Goal: Task Accomplishment & Management: Complete application form

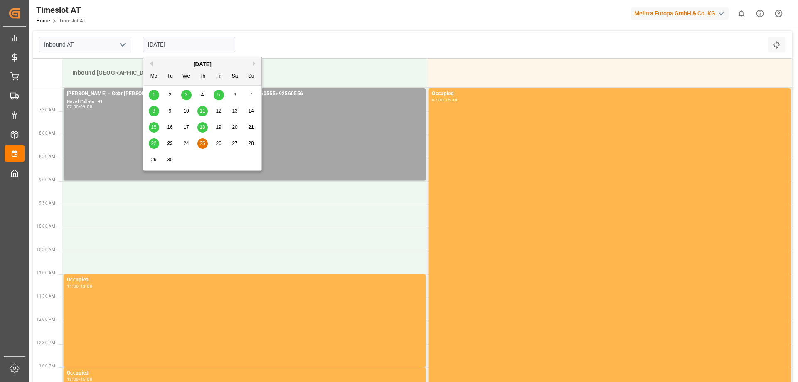
click at [217, 143] on span "26" at bounding box center [218, 143] width 5 height 6
type input "[DATE]"
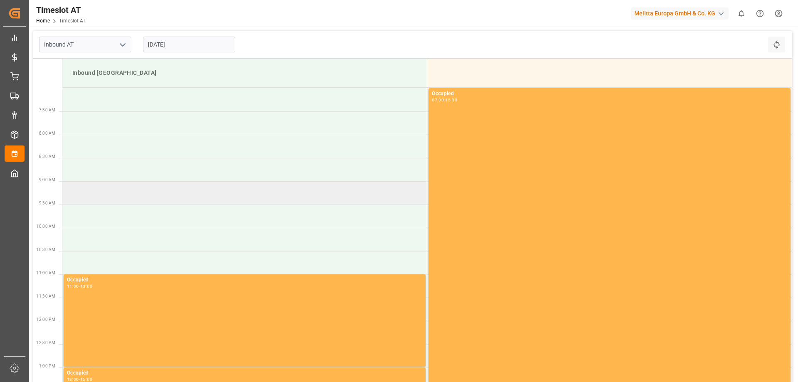
click at [181, 195] on td at bounding box center [244, 192] width 365 height 23
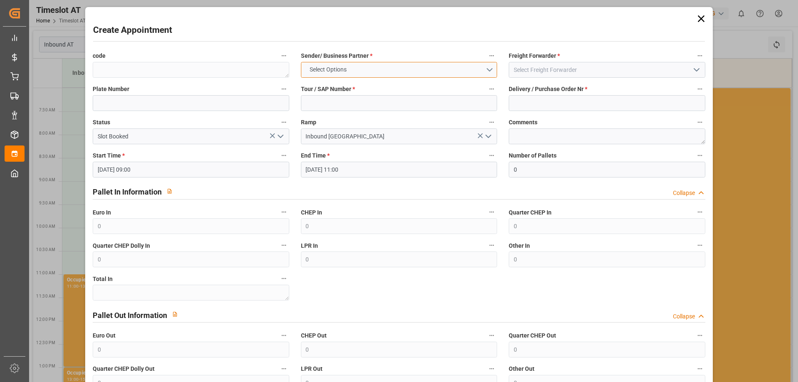
click at [396, 64] on button "Select Options" at bounding box center [399, 70] width 196 height 16
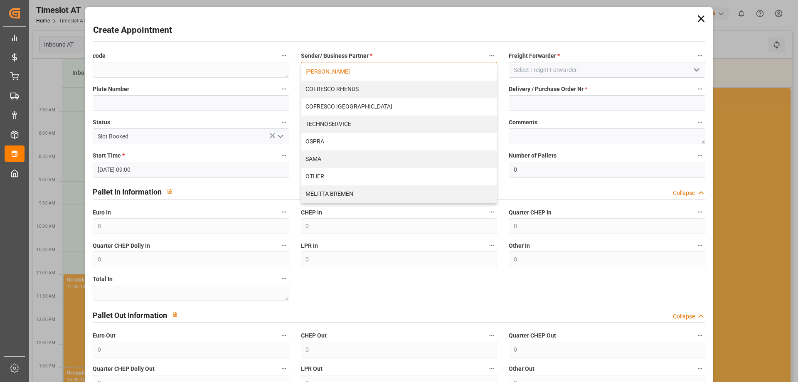
click at [394, 69] on div "[PERSON_NAME]" at bounding box center [398, 71] width 195 height 17
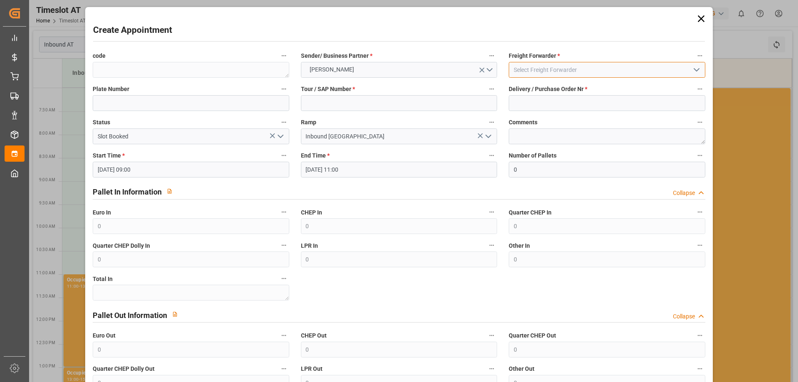
click at [530, 68] on input at bounding box center [607, 70] width 196 height 16
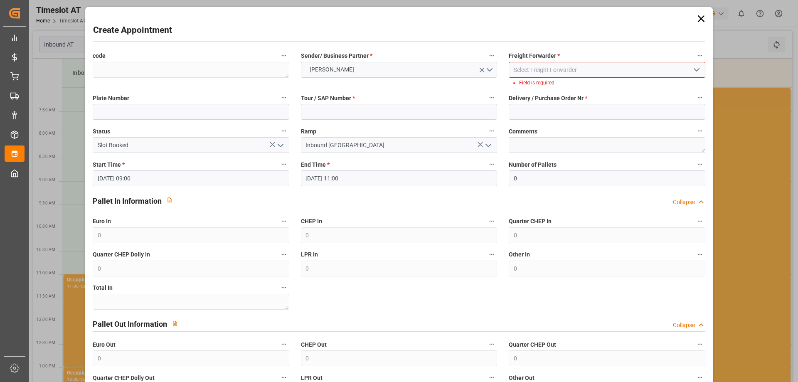
click at [697, 73] on icon "open menu" at bounding box center [696, 70] width 10 height 10
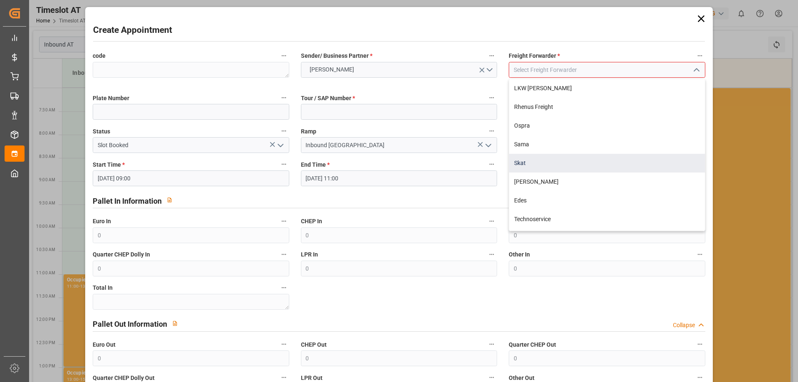
scroll to position [42, 0]
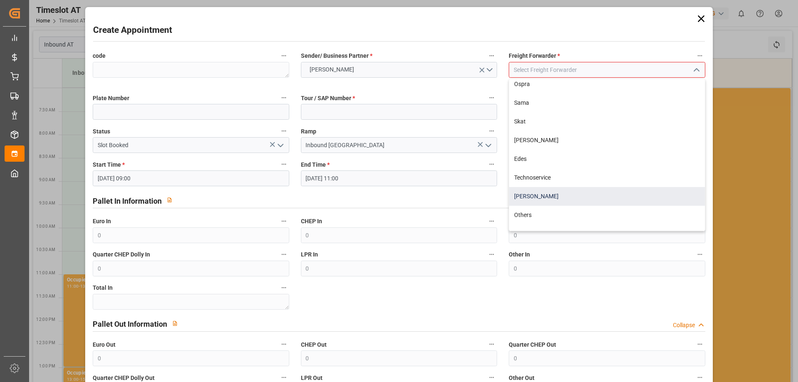
click at [604, 194] on div "[PERSON_NAME]" at bounding box center [606, 196] width 195 height 19
type input "[PERSON_NAME]"
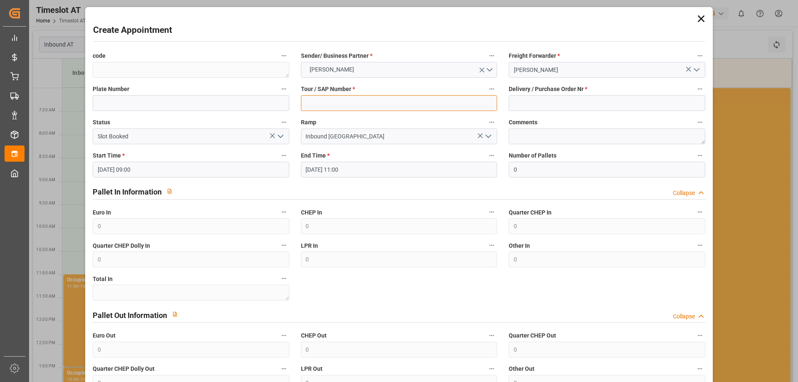
click at [333, 102] on input at bounding box center [399, 103] width 196 height 16
type input "400053212"
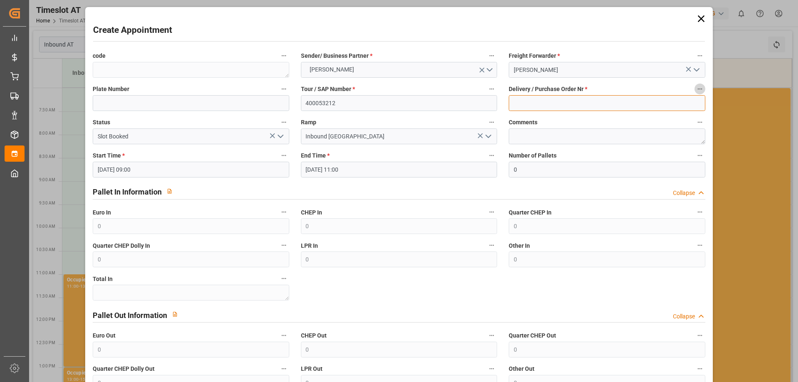
click at [591, 100] on input at bounding box center [607, 103] width 196 height 16
type input "92560804+92560805+92560806"
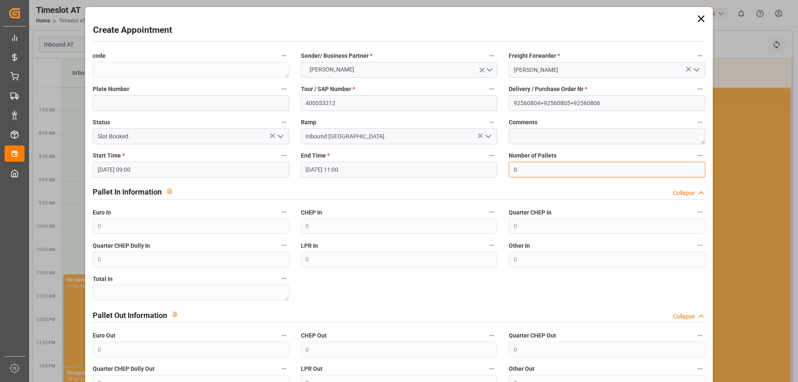
drag, startPoint x: 521, startPoint y: 170, endPoint x: 514, endPoint y: 169, distance: 7.2
click at [514, 169] on input "0" at bounding box center [607, 170] width 196 height 16
drag, startPoint x: 515, startPoint y: 167, endPoint x: 509, endPoint y: 165, distance: 6.7
click at [509, 165] on input "0" at bounding box center [607, 170] width 196 height 16
type input "35"
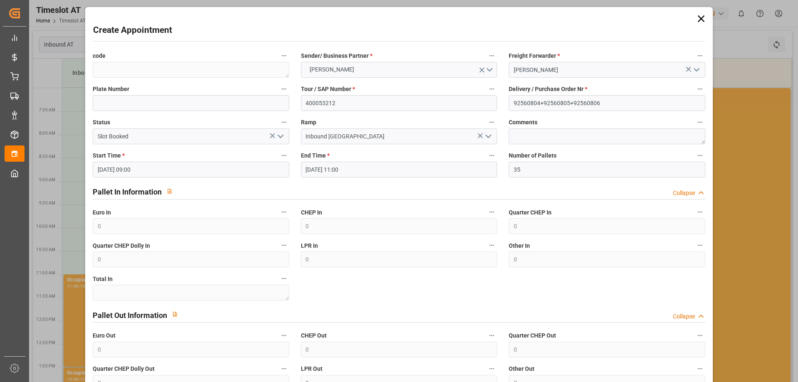
click at [494, 201] on div "Pallet In Information Collapse" at bounding box center [399, 192] width 624 height 24
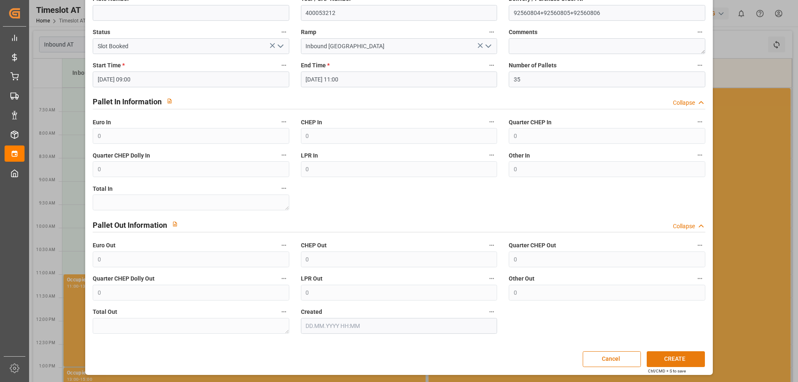
click at [686, 361] on button "CREATE" at bounding box center [676, 359] width 58 height 16
